Goal: Task Accomplishment & Management: Use online tool/utility

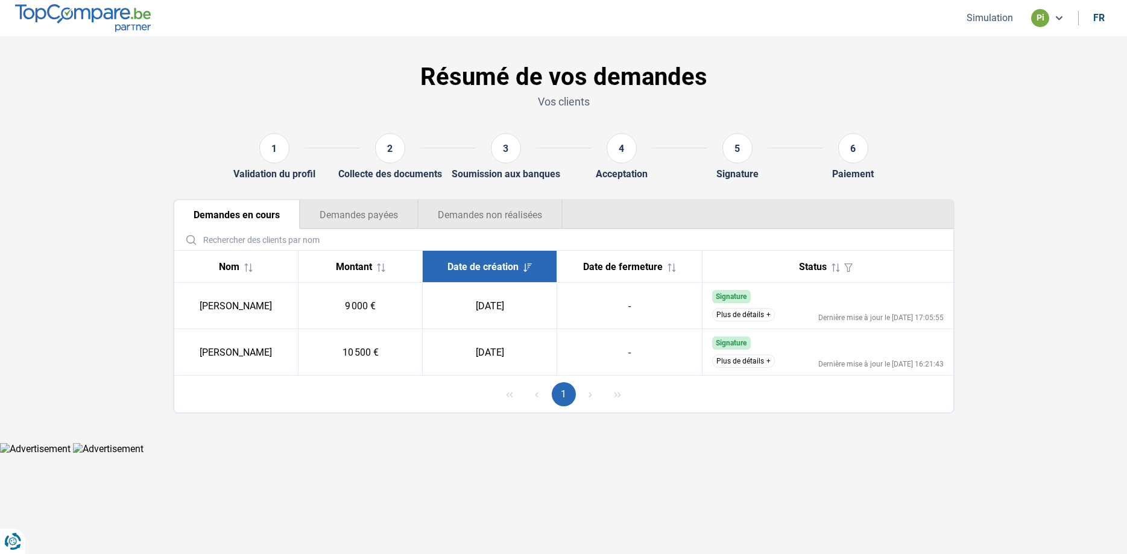
click at [737, 364] on button "Plus de détails" at bounding box center [743, 360] width 63 height 13
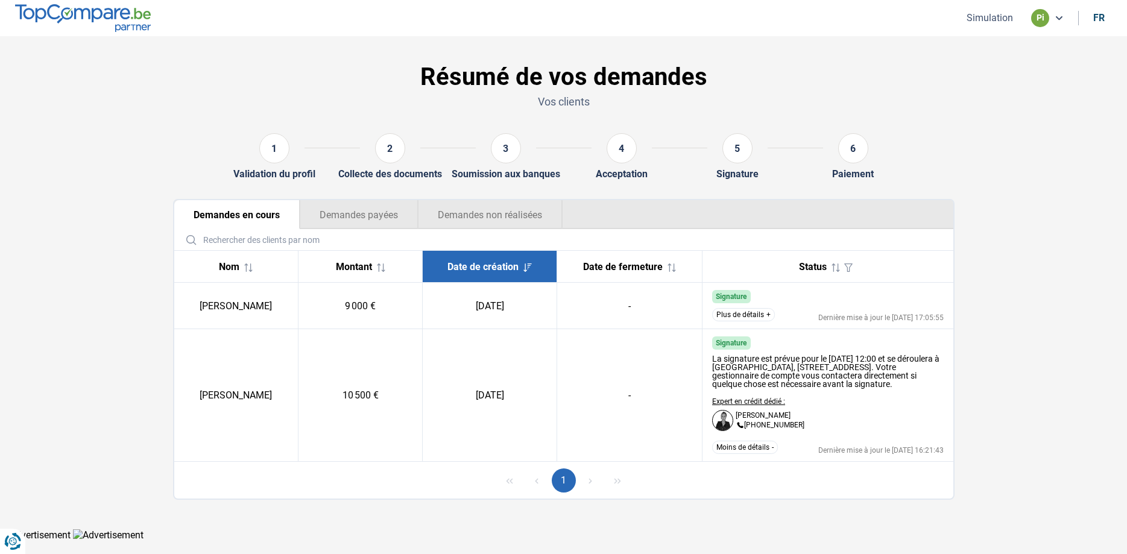
click at [367, 207] on button "Demandes payées" at bounding box center [359, 214] width 118 height 29
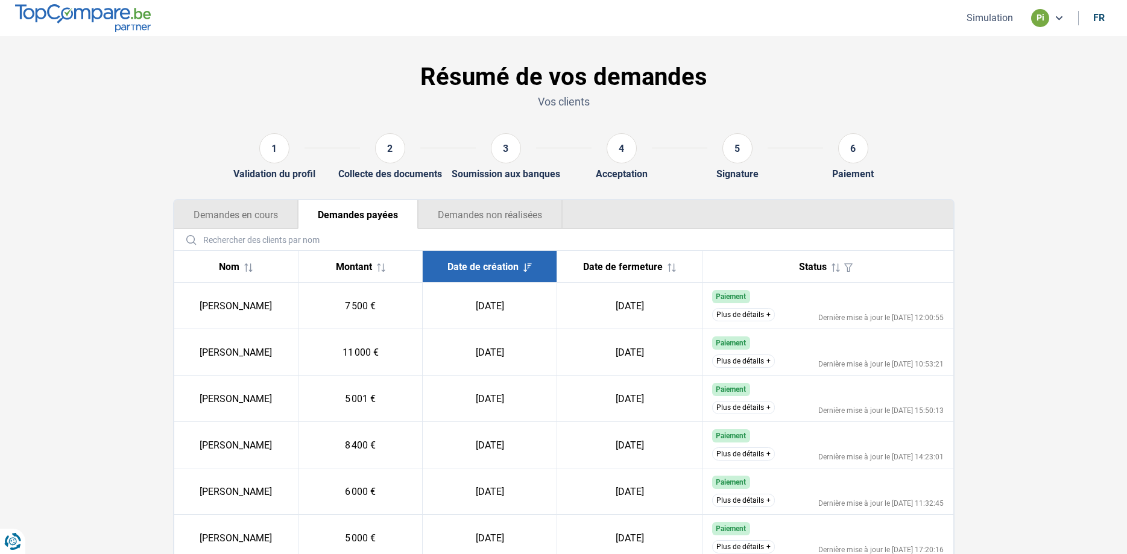
click at [485, 219] on button "Demandes non réalisées" at bounding box center [490, 214] width 145 height 29
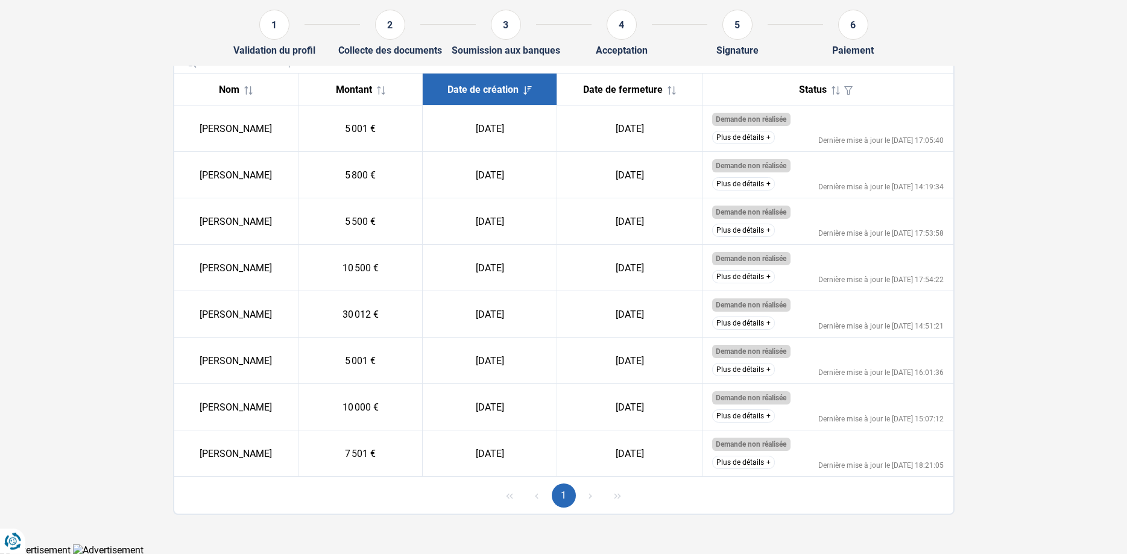
scroll to position [178, 0]
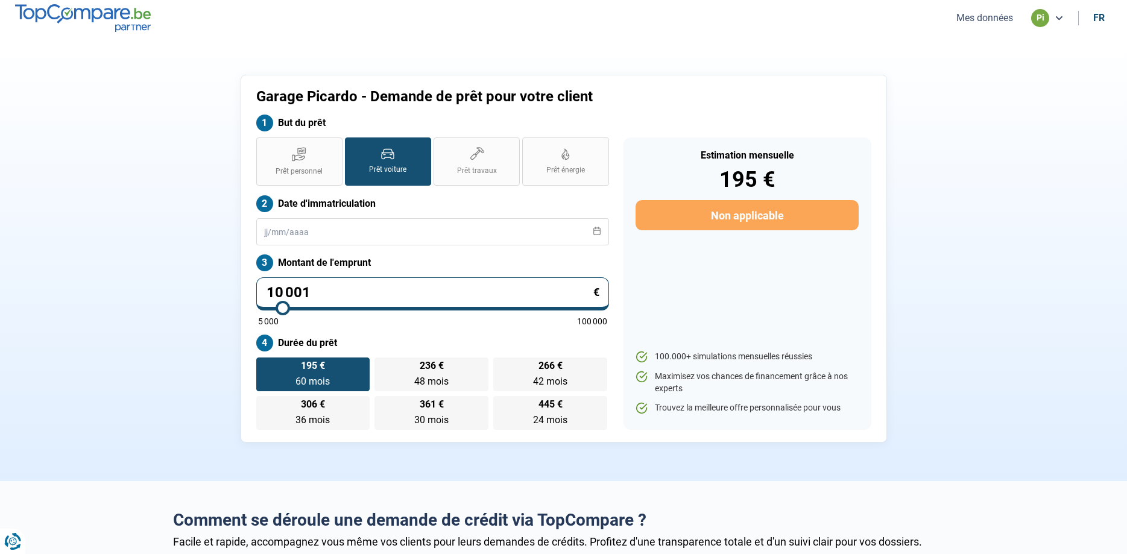
drag, startPoint x: 309, startPoint y: 297, endPoint x: 187, endPoint y: 301, distance: 121.8
click at [256, 301] on input "10 001" at bounding box center [432, 293] width 353 height 33
type input "2"
type input "5000"
type input "25"
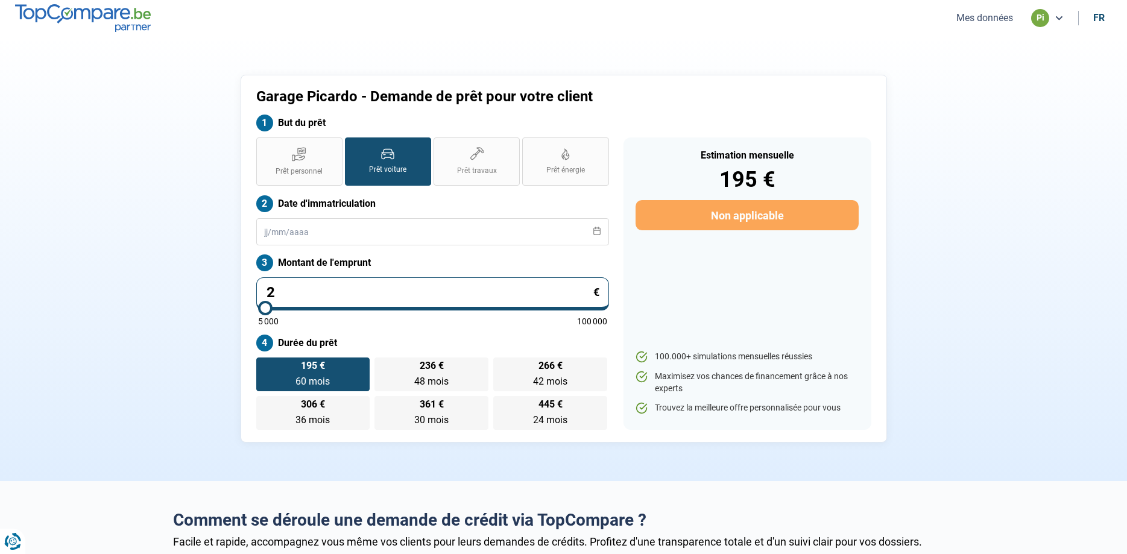
type input "5000"
type input "250"
type input "5000"
type input "2 500"
type input "5000"
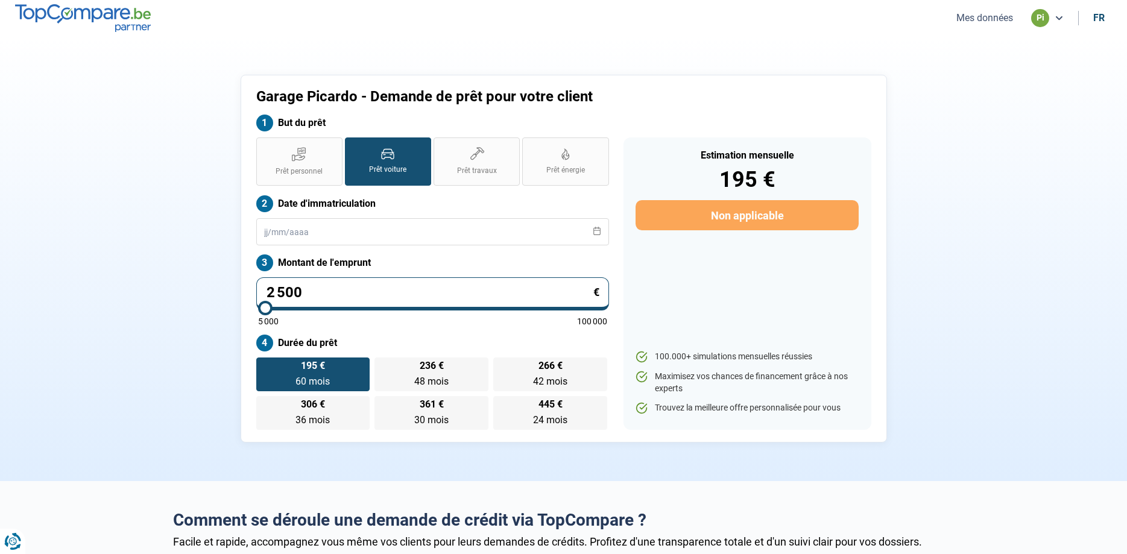
type input "25 000"
type input "25000"
type input "250 000"
type input "100000"
type input "100 000"
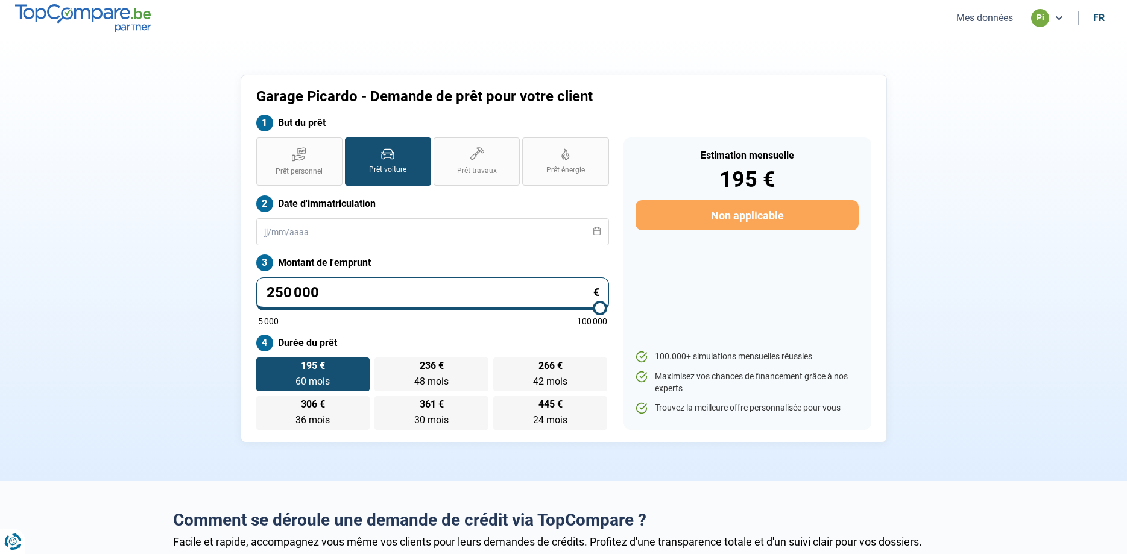
type input "100000"
click at [190, 302] on div "Garage Picardo - Demande de prêt pour votre client But du prêt Prêt personnel P…" at bounding box center [564, 259] width 796 height 368
click at [561, 412] on label "4 446 € 24 mois 24 mois" at bounding box center [550, 413] width 114 height 34
click at [501, 404] on input "4 446 € 24 mois 24 mois" at bounding box center [497, 400] width 8 height 8
radio input "true"
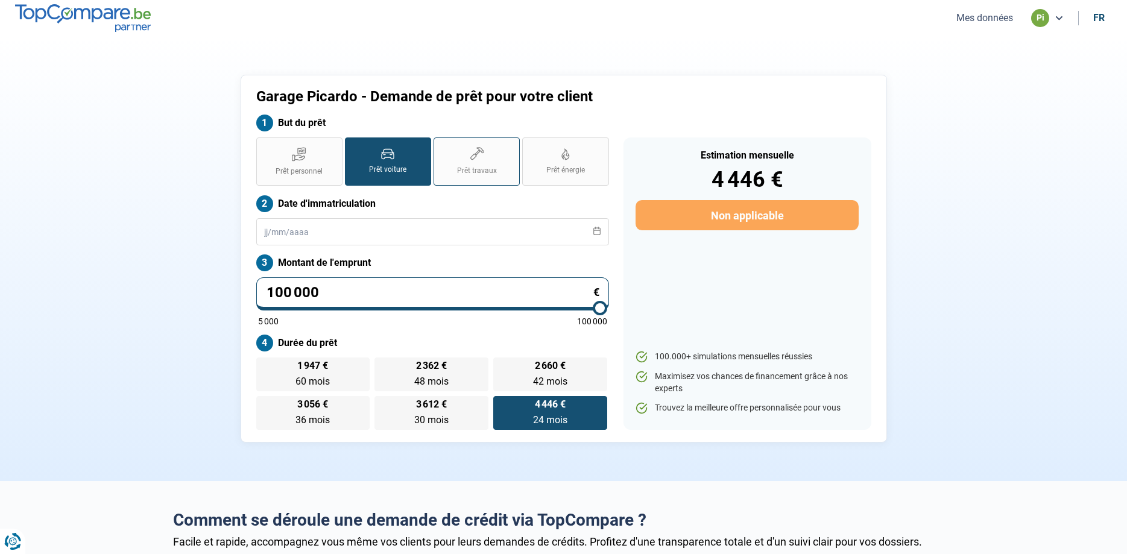
click at [488, 164] on label "Prêt travaux" at bounding box center [476, 161] width 86 height 48
click at [441, 145] on input "Prêt travaux" at bounding box center [437, 141] width 8 height 8
radio input "true"
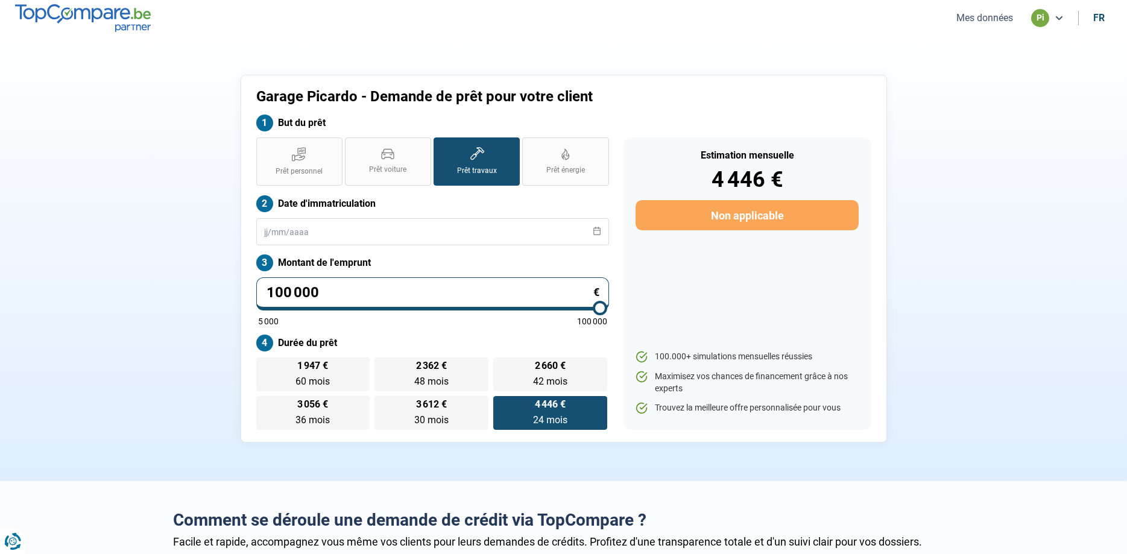
radio input "false"
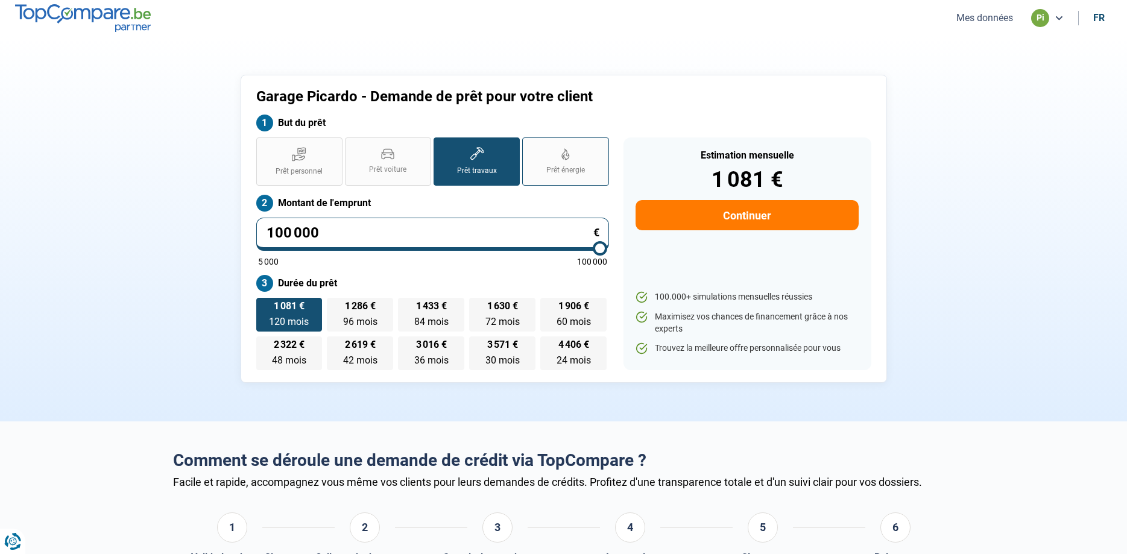
click at [557, 166] on span "Prêt énergie" at bounding box center [565, 170] width 39 height 10
click at [530, 145] on input "Prêt énergie" at bounding box center [526, 141] width 8 height 8
radio input "true"
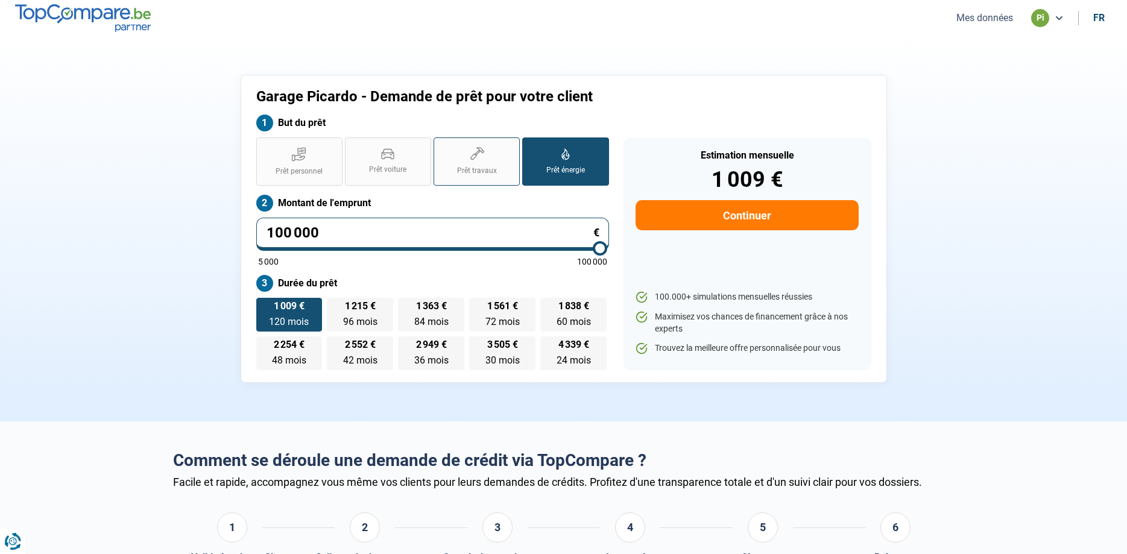
drag, startPoint x: 421, startPoint y: 167, endPoint x: 474, endPoint y: 167, distance: 53.0
click at [421, 166] on label "Prêt voiture" at bounding box center [388, 161] width 86 height 48
click at [353, 145] on input "Prêt voiture" at bounding box center [349, 141] width 8 height 8
radio input "true"
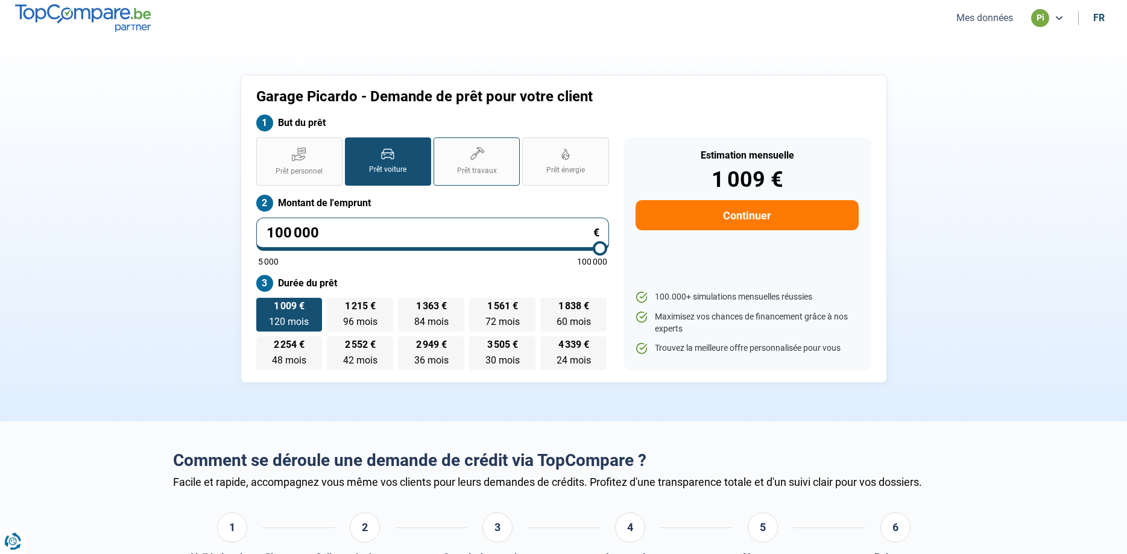
radio input "true"
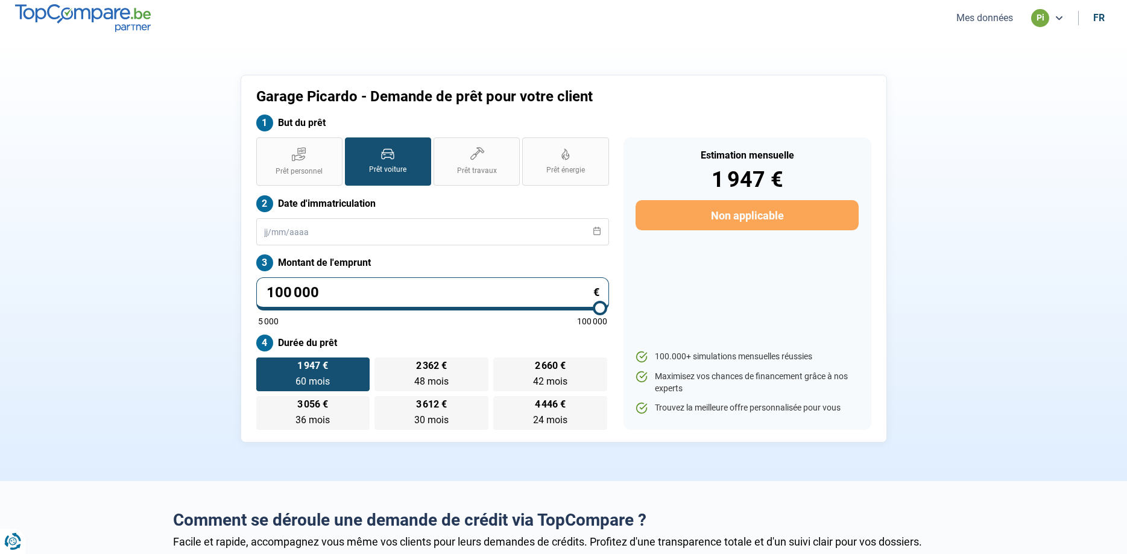
drag, startPoint x: 603, startPoint y: 306, endPoint x: 648, endPoint y: 311, distance: 45.5
click at [607, 309] on input "range" at bounding box center [432, 308] width 349 height 2
click at [552, 417] on span "24 mois" at bounding box center [550, 419] width 34 height 11
drag, startPoint x: 614, startPoint y: 368, endPoint x: 596, endPoint y: 366, distance: 17.5
click at [606, 368] on div "Prêt personnel Prêt voiture Prêt travaux Prêt énergie Prêt voiture Date d'immat…" at bounding box center [432, 283] width 367 height 292
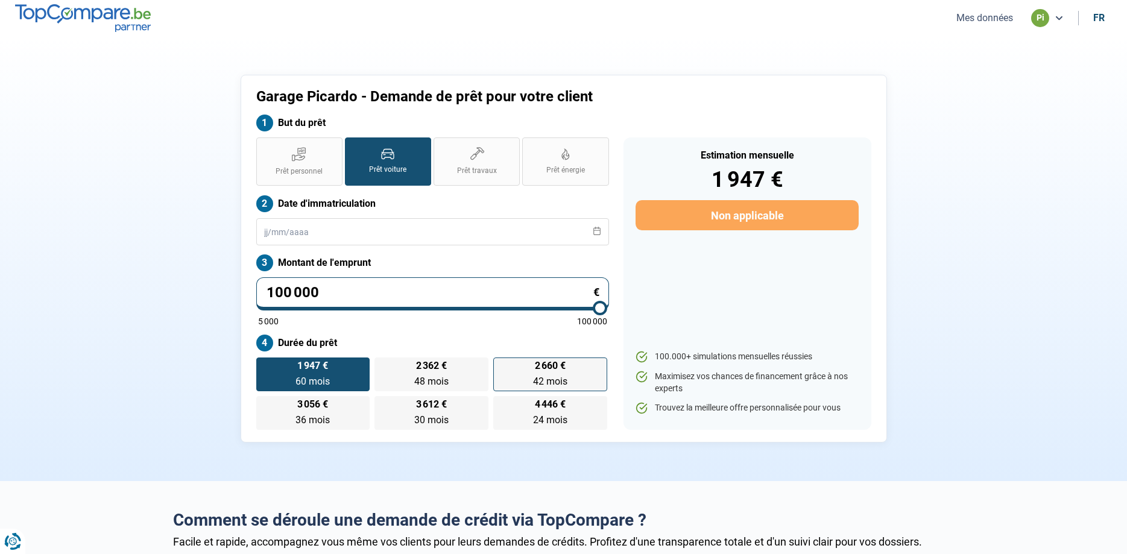
click at [576, 366] on label "2 660 € 42 mois 42 mois" at bounding box center [550, 374] width 114 height 34
click at [501, 365] on input "2 660 € 42 mois 42 mois" at bounding box center [497, 361] width 8 height 8
radio input "true"
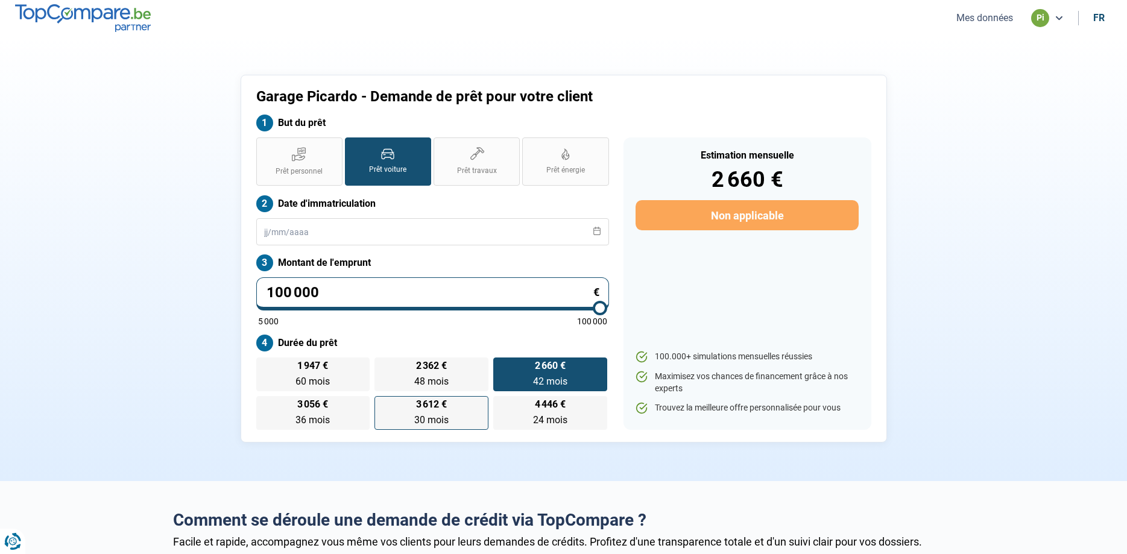
click at [444, 409] on span "3 612 €" at bounding box center [431, 405] width 31 height 10
click at [382, 404] on input "3 612 € 30 mois 30 mois" at bounding box center [378, 400] width 8 height 8
radio input "true"
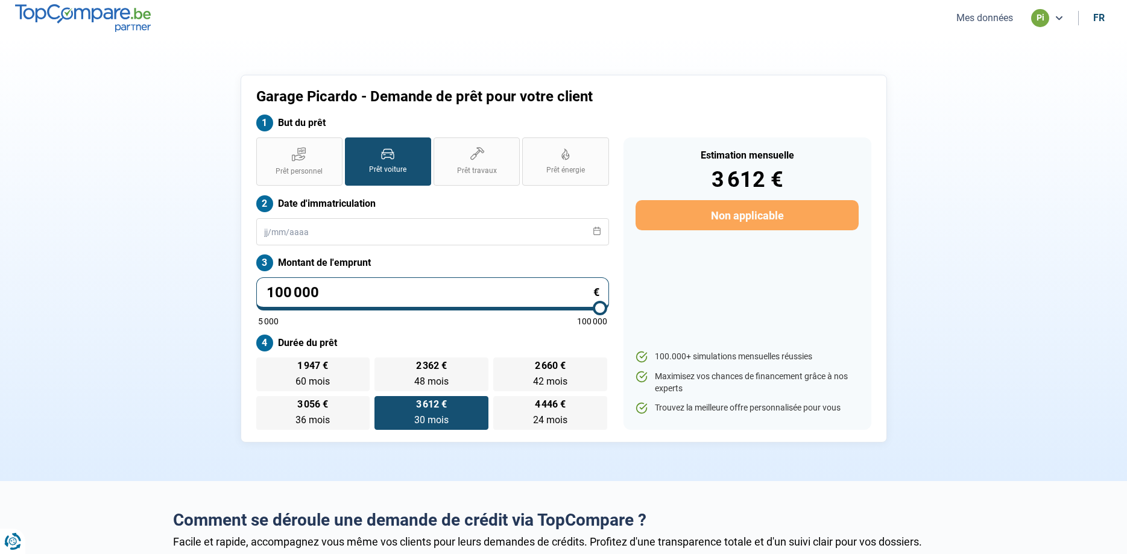
drag, startPoint x: 601, startPoint y: 304, endPoint x: 582, endPoint y: 295, distance: 21.3
click at [605, 307] on input "range" at bounding box center [432, 308] width 349 height 2
click at [359, 286] on input "100 000" at bounding box center [432, 293] width 353 height 33
drag, startPoint x: 291, startPoint y: 295, endPoint x: 169, endPoint y: 298, distance: 121.8
click at [256, 298] on input "100 000" at bounding box center [432, 293] width 353 height 33
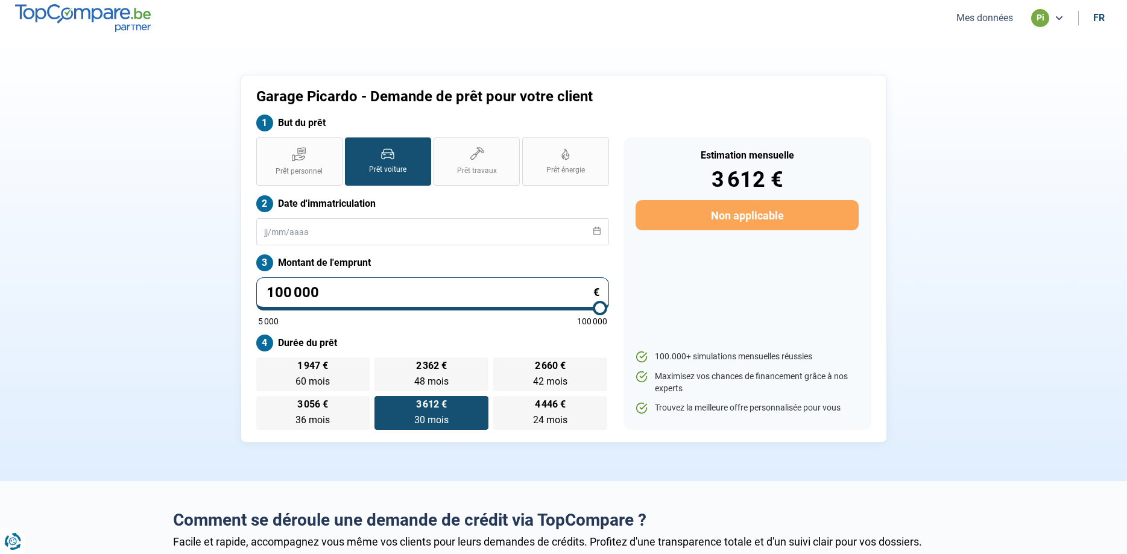
drag, startPoint x: 342, startPoint y: 300, endPoint x: 130, endPoint y: 283, distance: 212.8
click at [256, 284] on input "100 000" at bounding box center [432, 293] width 353 height 33
type input "0"
type input "5000"
type input "5 000"
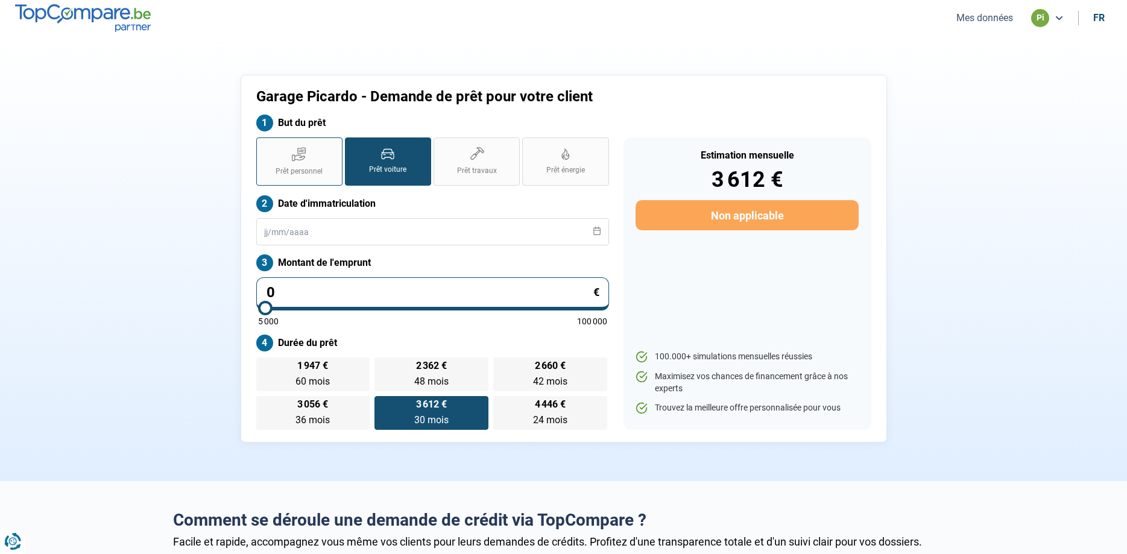
type input "5000"
radio input "true"
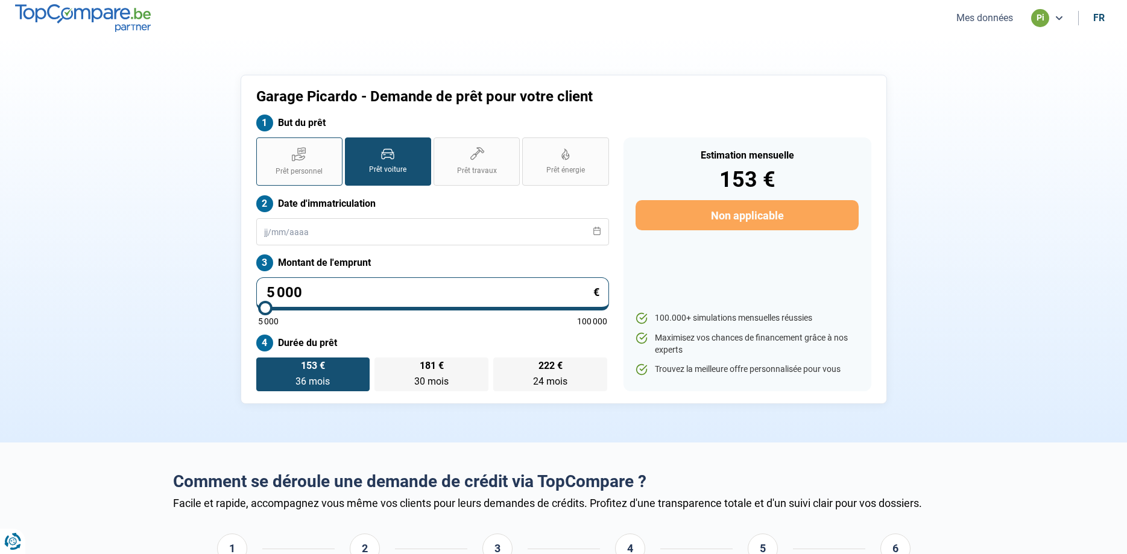
click at [309, 172] on span "Prêt personnel" at bounding box center [298, 171] width 47 height 10
click at [264, 145] on input "Prêt personnel" at bounding box center [260, 141] width 8 height 8
radio input "true"
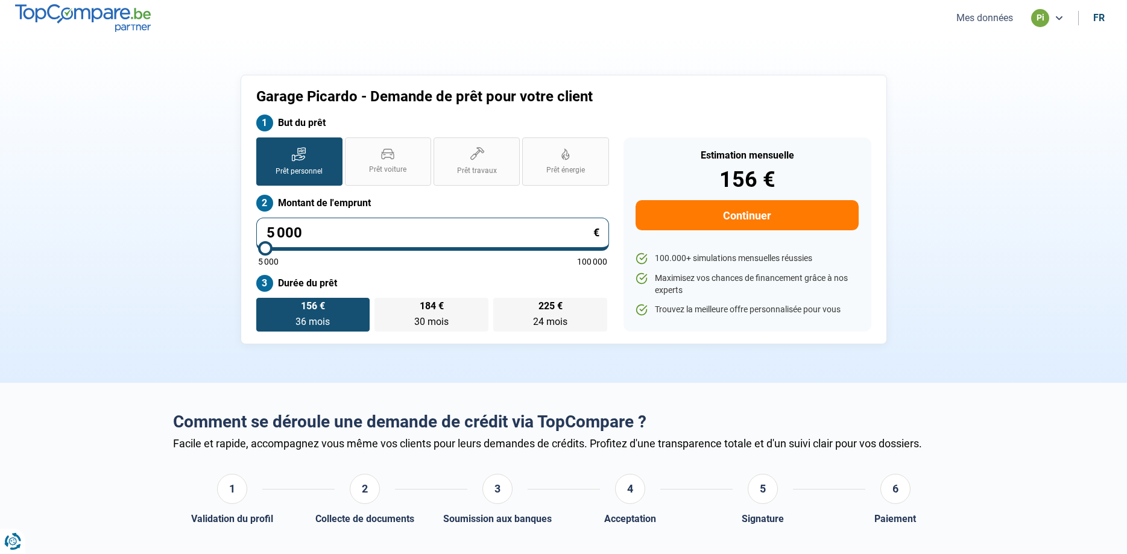
drag, startPoint x: 315, startPoint y: 241, endPoint x: 98, endPoint y: 262, distance: 217.4
click at [256, 251] on input "5 000" at bounding box center [432, 234] width 353 height 33
type input "1"
type input "5000"
type input "10"
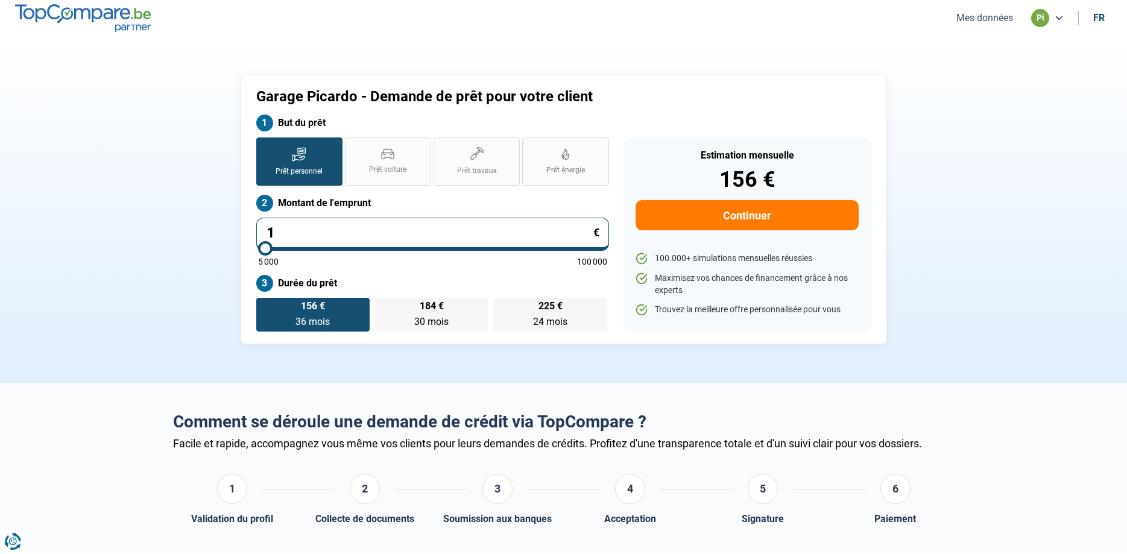
type input "5000"
type input "100"
type input "5000"
type input "1 000"
type input "5000"
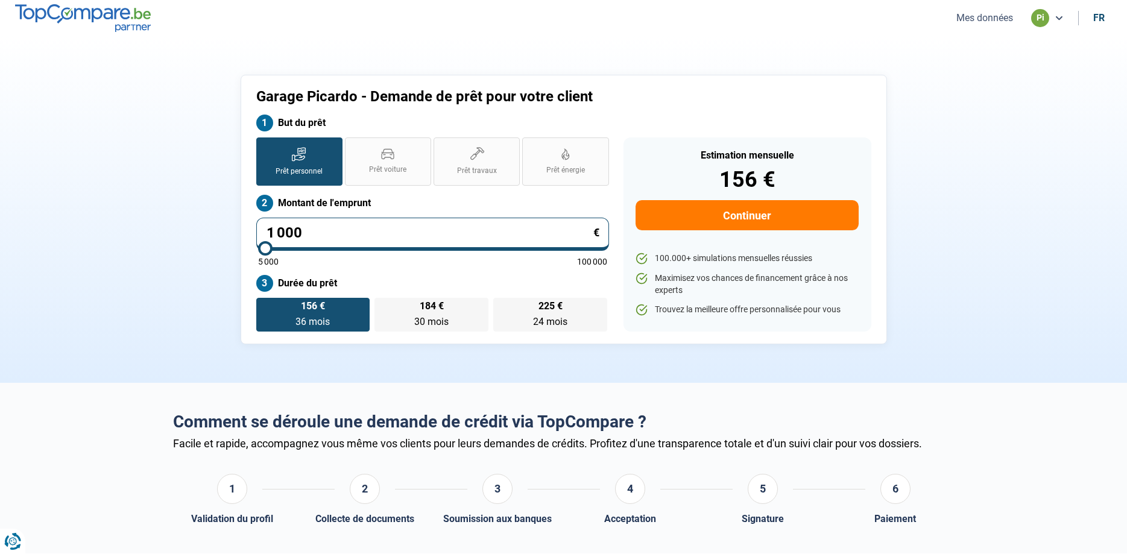
type input "10 000"
type input "10000"
type input "100 000"
type input "100000"
type input "100 000"
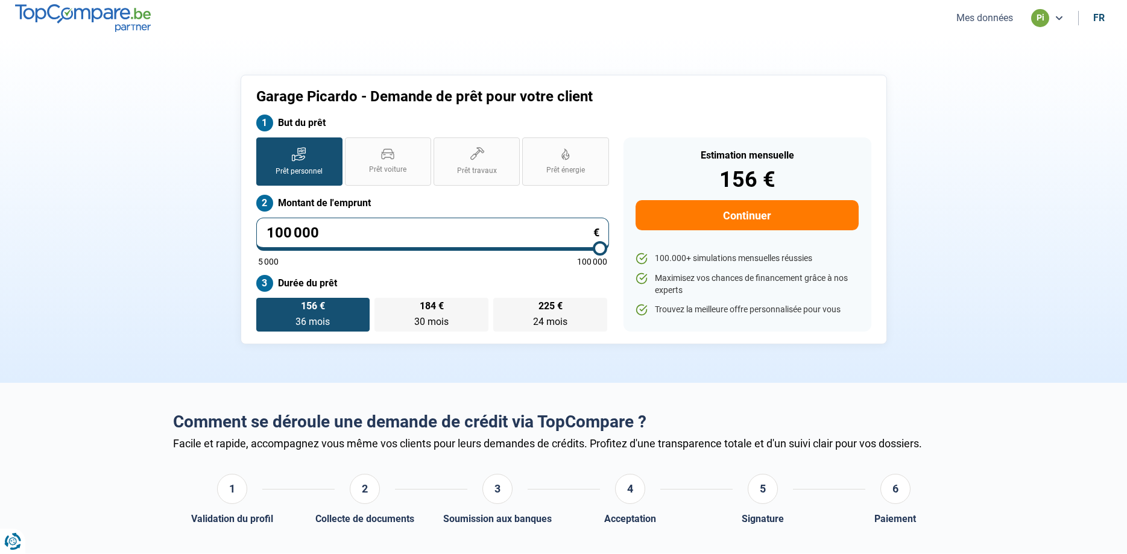
radio input "false"
click at [331, 310] on div "156 € 36 mois 36 mois 184 € 30 mois 30 mois 225 € 24 mois 24 mois" at bounding box center [432, 315] width 353 height 34
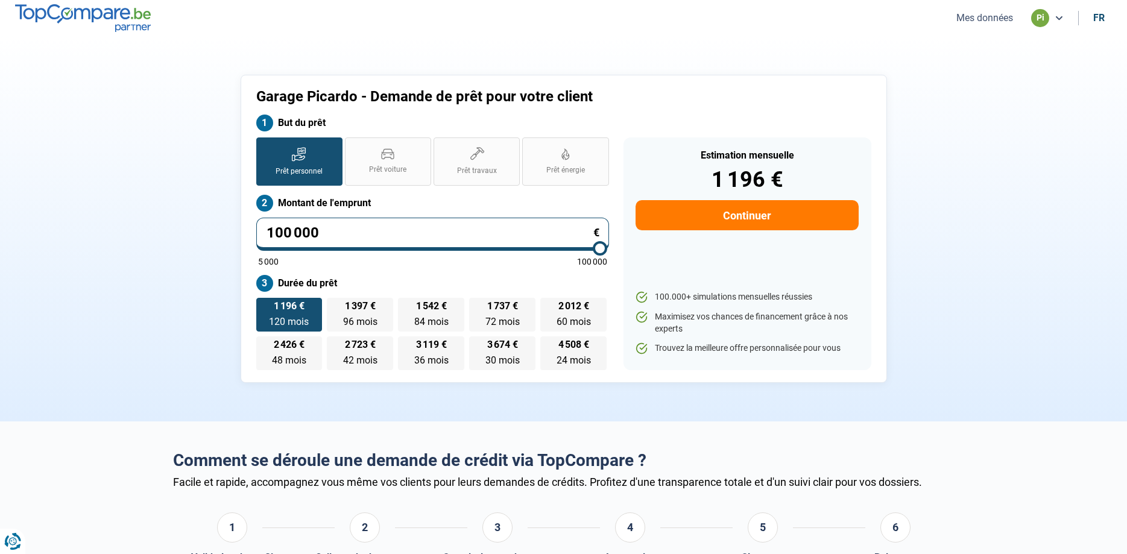
drag, startPoint x: 356, startPoint y: 247, endPoint x: 352, endPoint y: 240, distance: 7.6
click at [352, 240] on input "100 000" at bounding box center [432, 234] width 353 height 33
click at [351, 237] on input "100 000" at bounding box center [432, 234] width 353 height 33
drag, startPoint x: 332, startPoint y: 234, endPoint x: 204, endPoint y: 219, distance: 128.1
click at [256, 218] on input "100 000" at bounding box center [432, 234] width 353 height 33
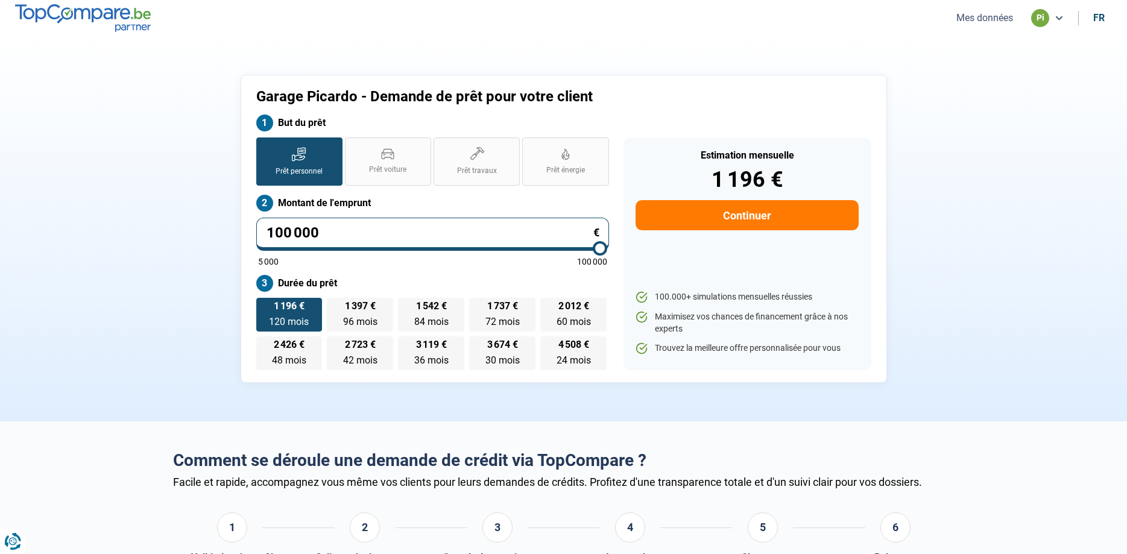
type input "5"
type input "5000"
type input "50"
type input "5000"
type input "500"
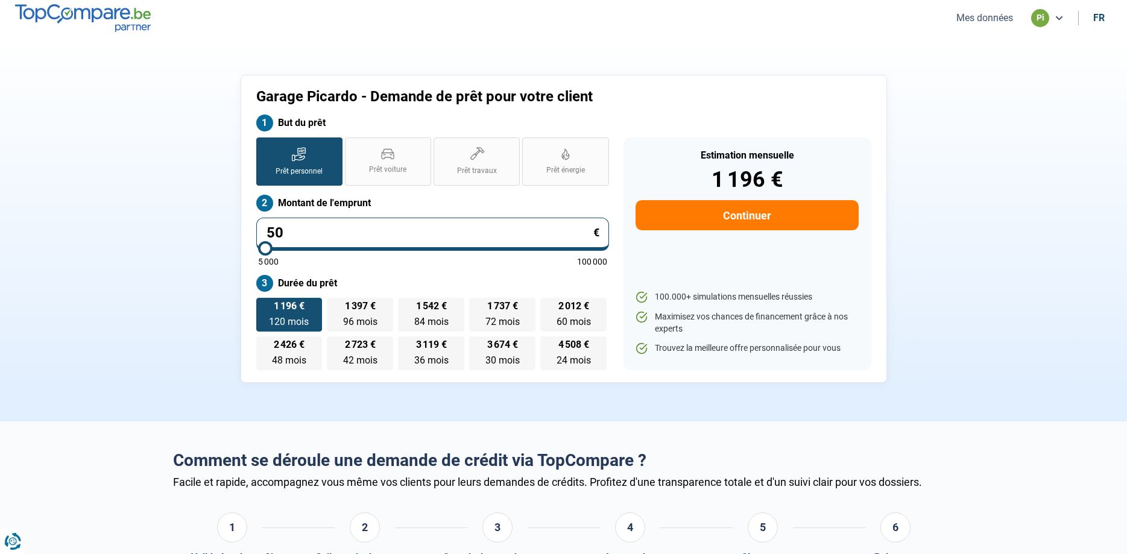
type input "5000"
type input "50 000"
type input "50000"
type input "50 000"
click at [100, 256] on section "Garage Picardo - Demande de prêt pour votre client But du prêt Prêt personnel P…" at bounding box center [563, 228] width 1127 height 385
